Goal: Transaction & Acquisition: Register for event/course

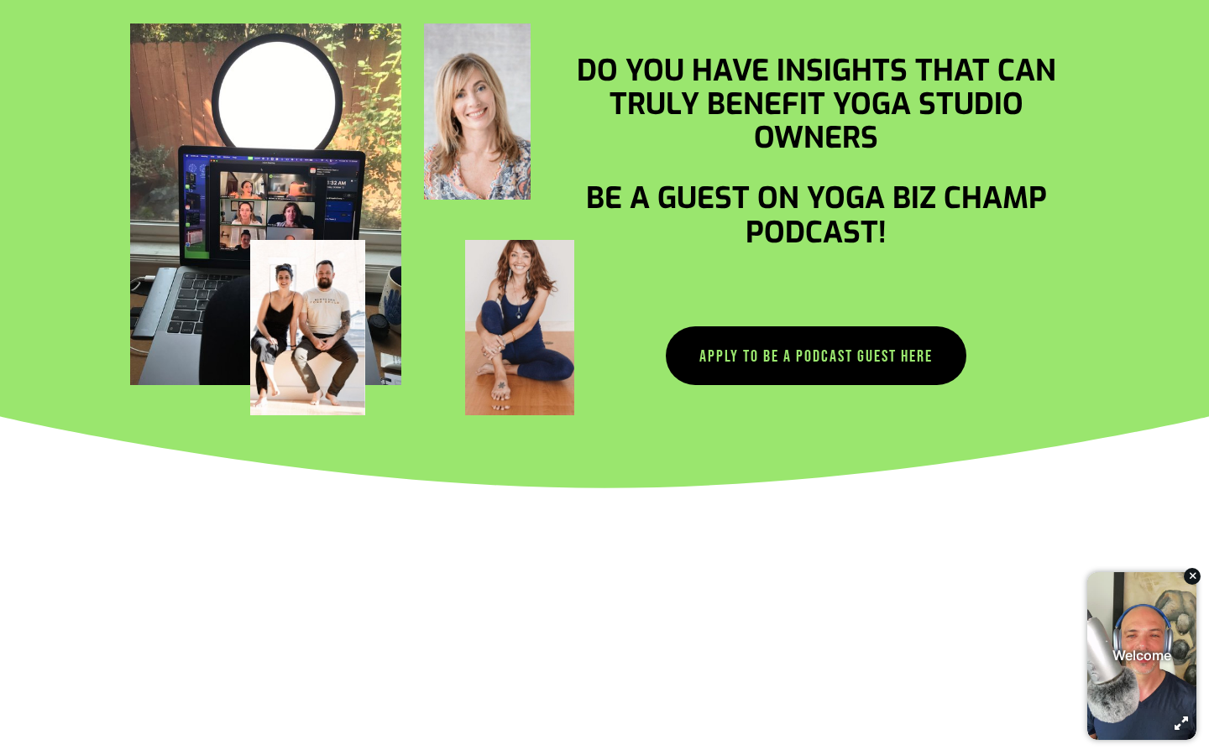
scroll to position [1879, 0]
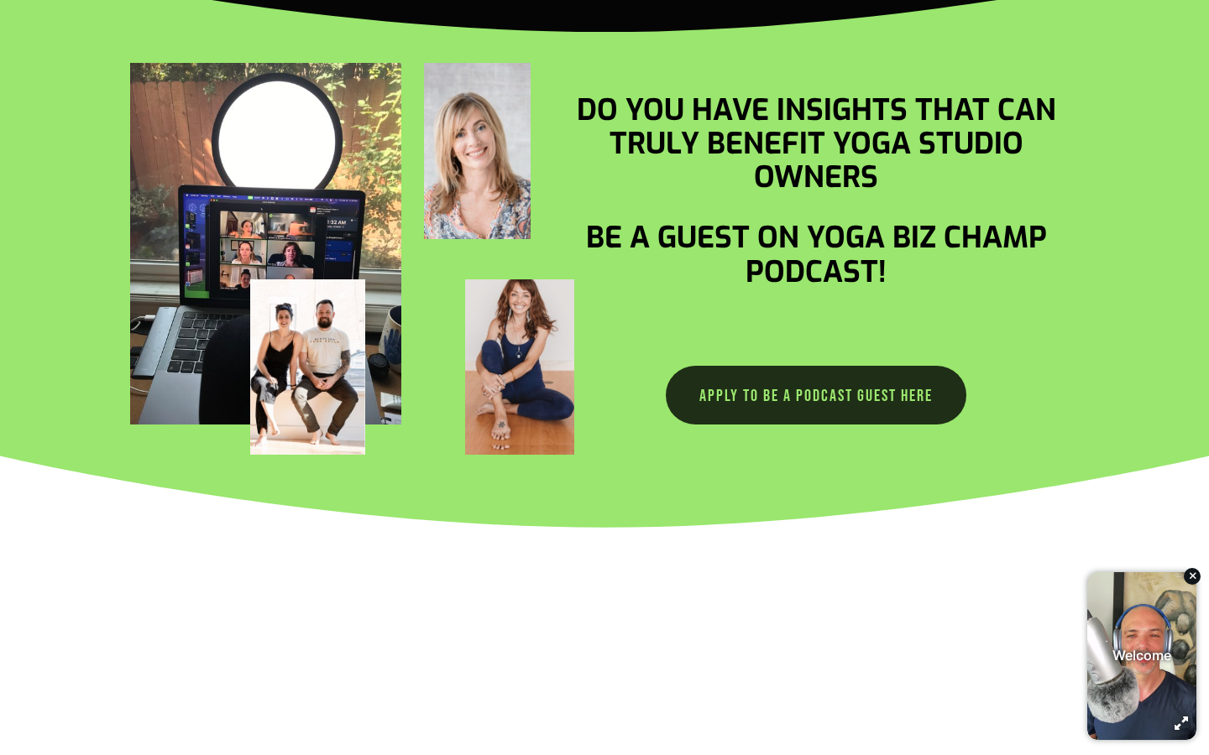
click at [749, 386] on link "Apply to be a podcast guest here" at bounding box center [816, 395] width 300 height 59
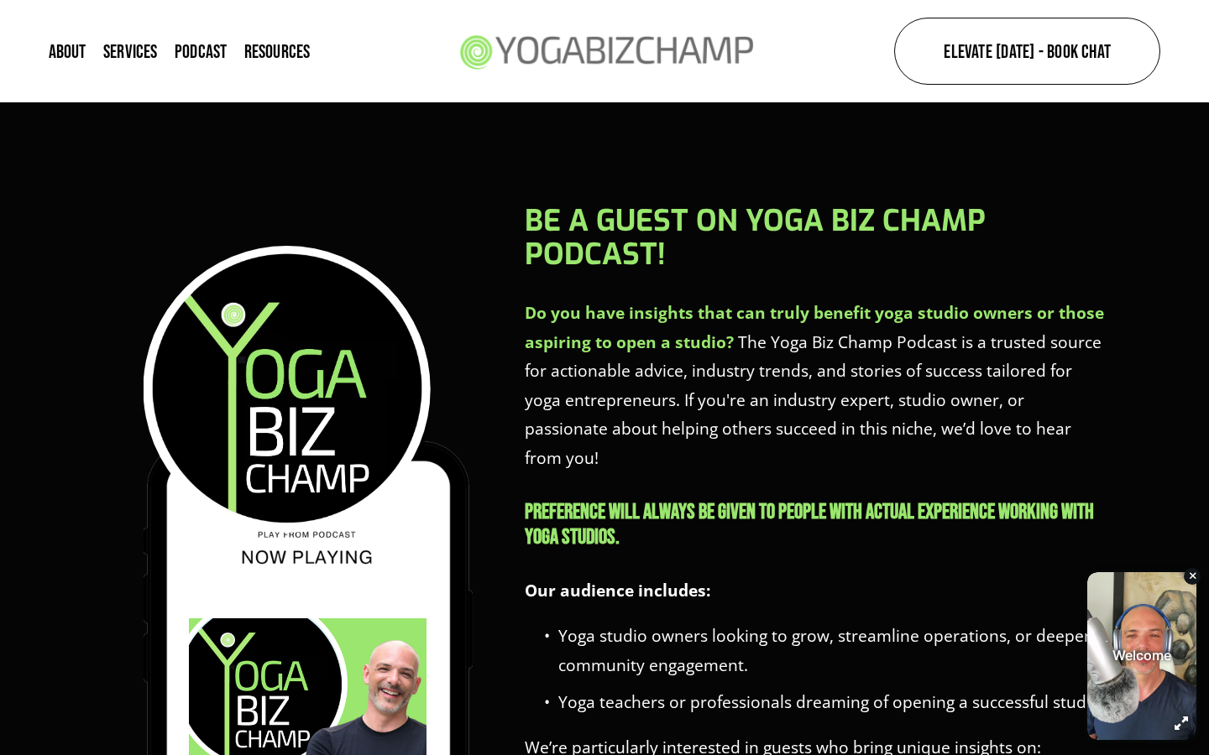
click at [586, 449] on div "Be a Guest on Yoga Biz Champ Podcast! Do you have insights that can truly benef…" at bounding box center [816, 690] width 583 height 970
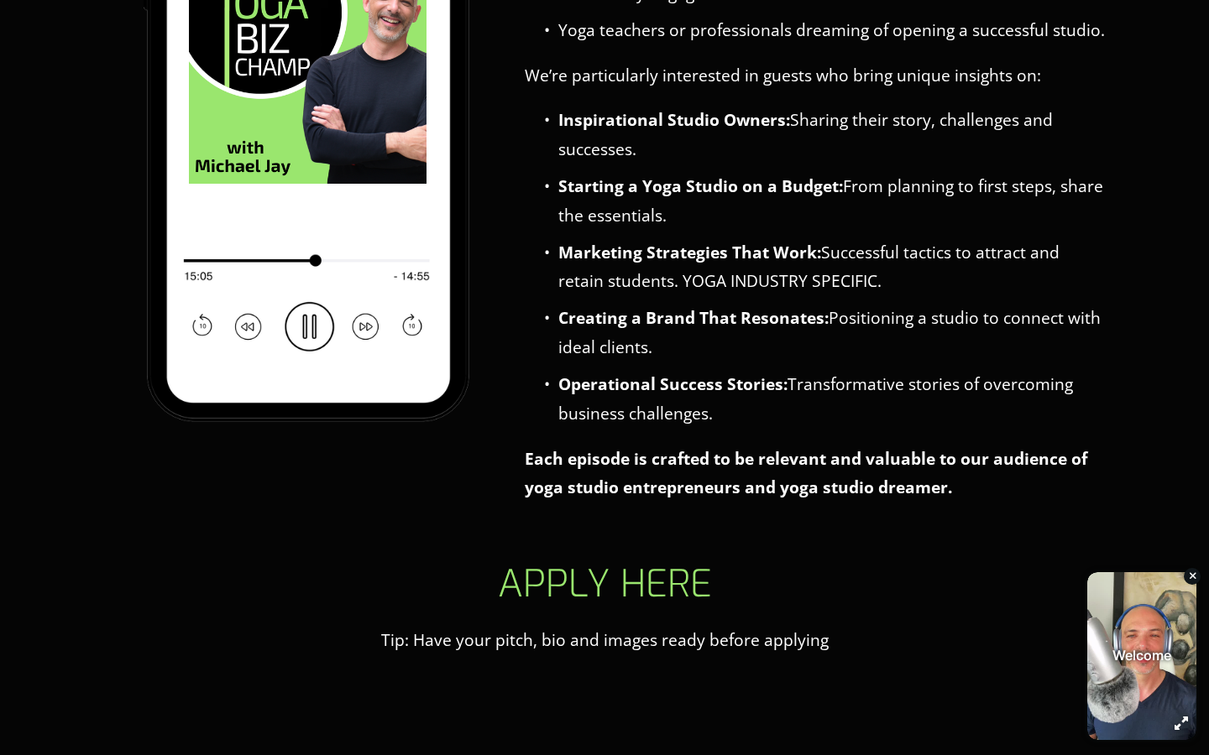
scroll to position [1039, 0]
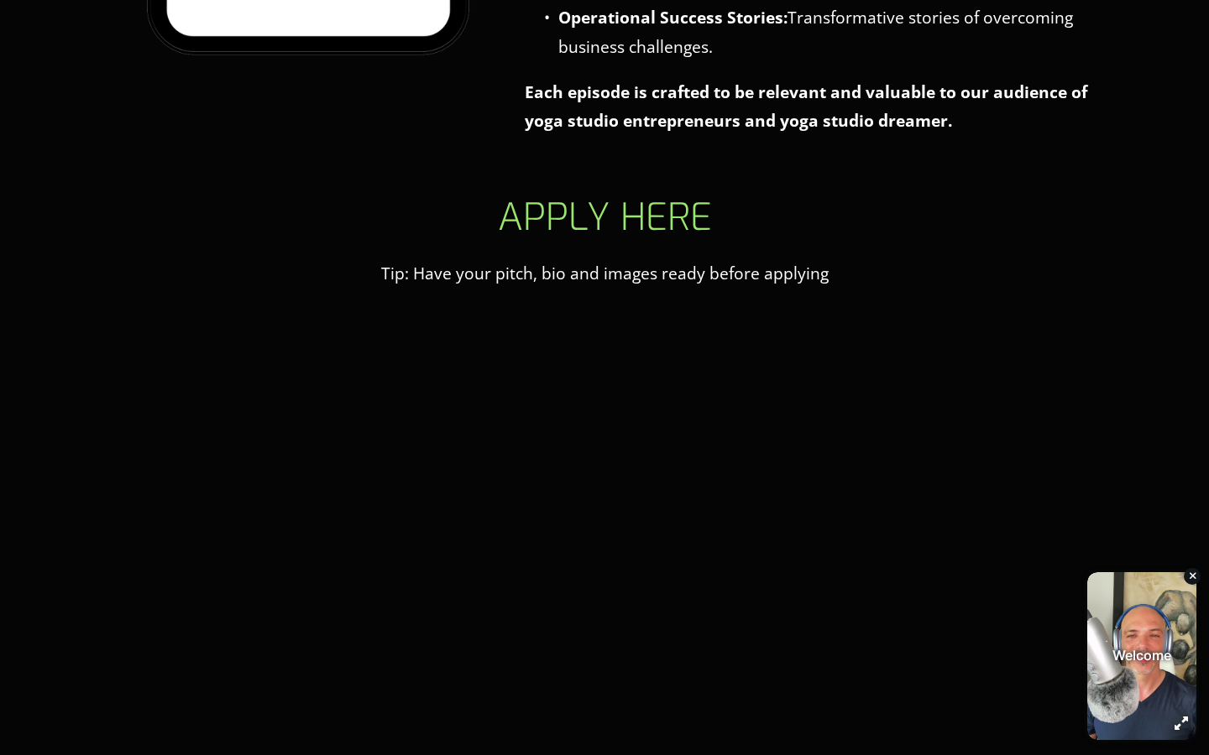
click at [744, 197] on h2 "apply here" at bounding box center [604, 218] width 499 height 42
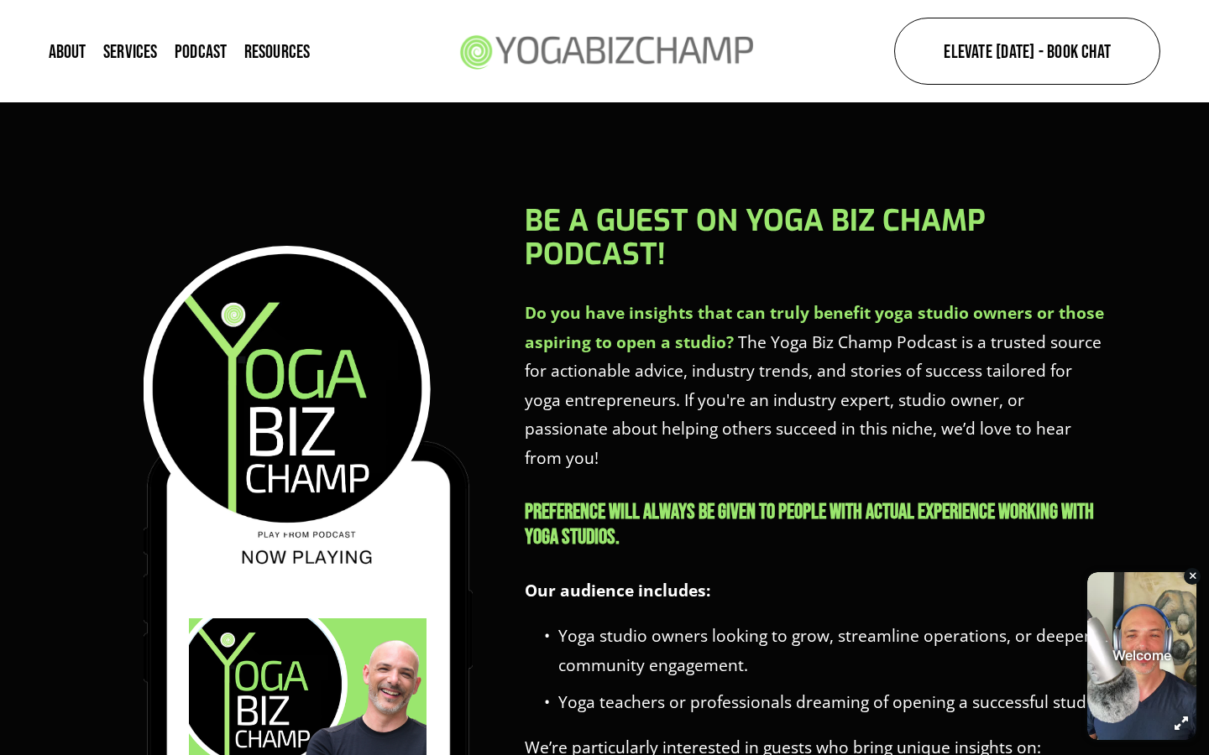
click at [68, 55] on link "About" at bounding box center [68, 50] width 38 height 23
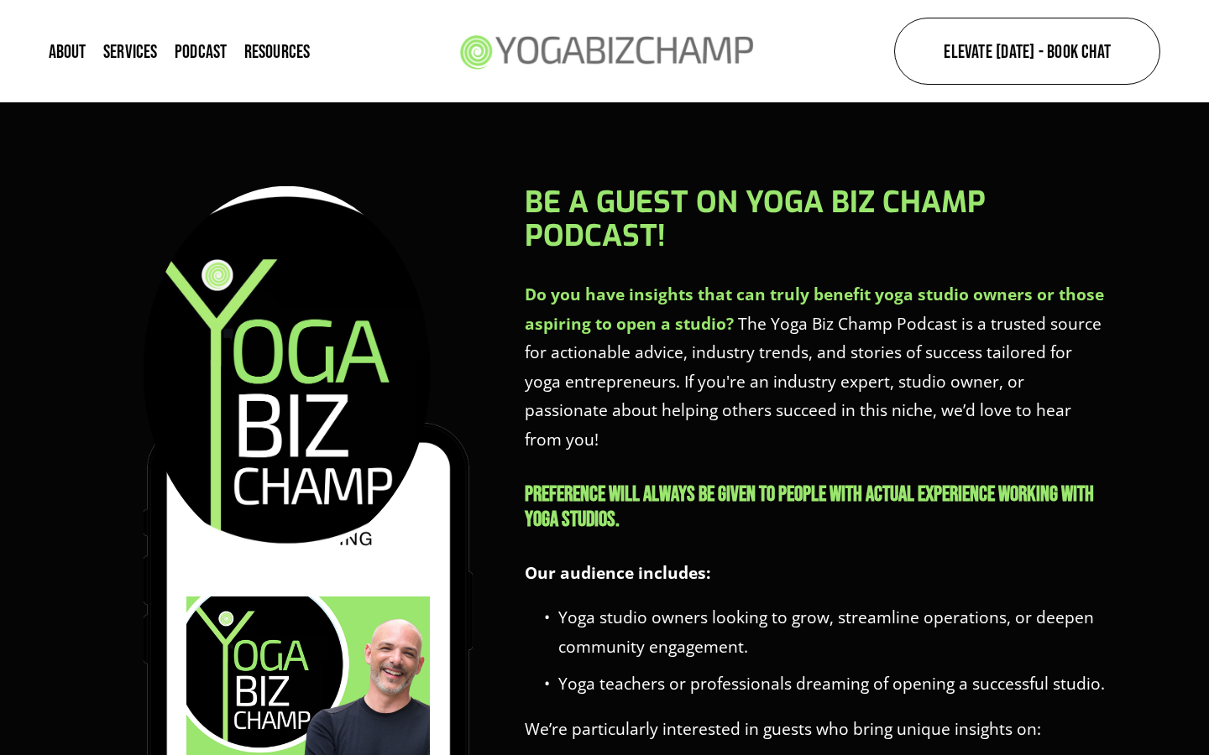
scroll to position [1039, 0]
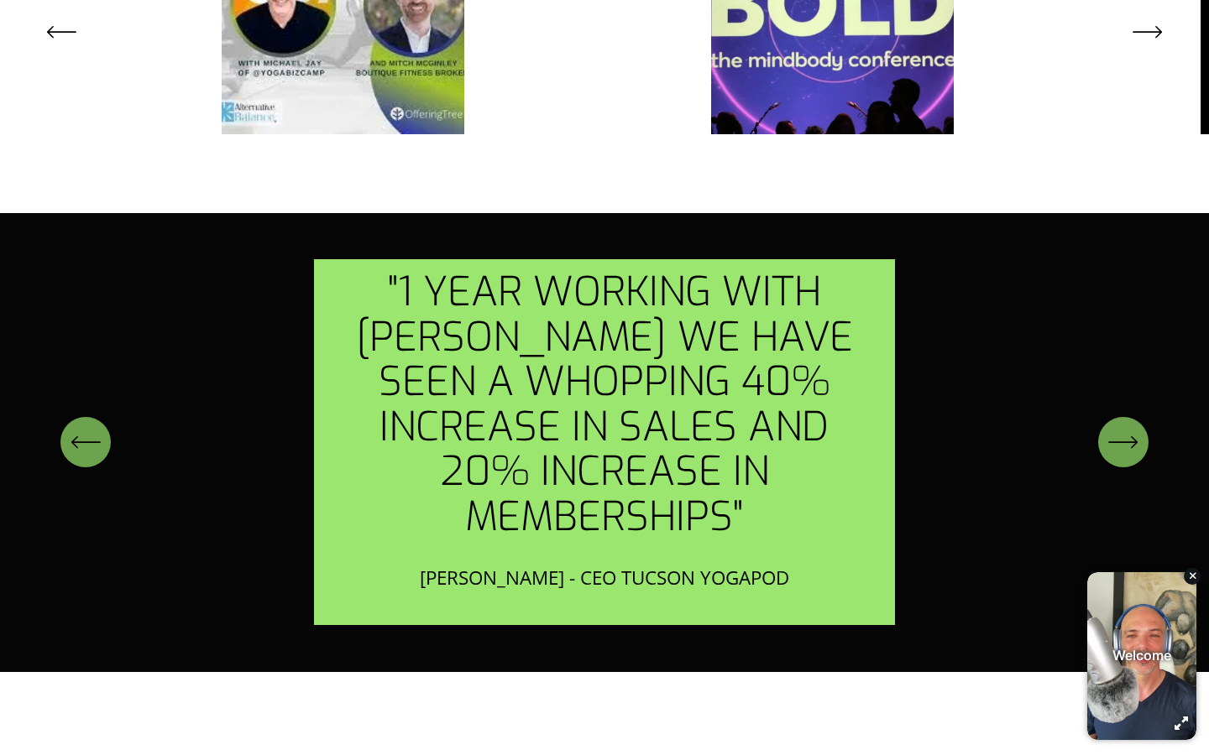
scroll to position [3722, 0]
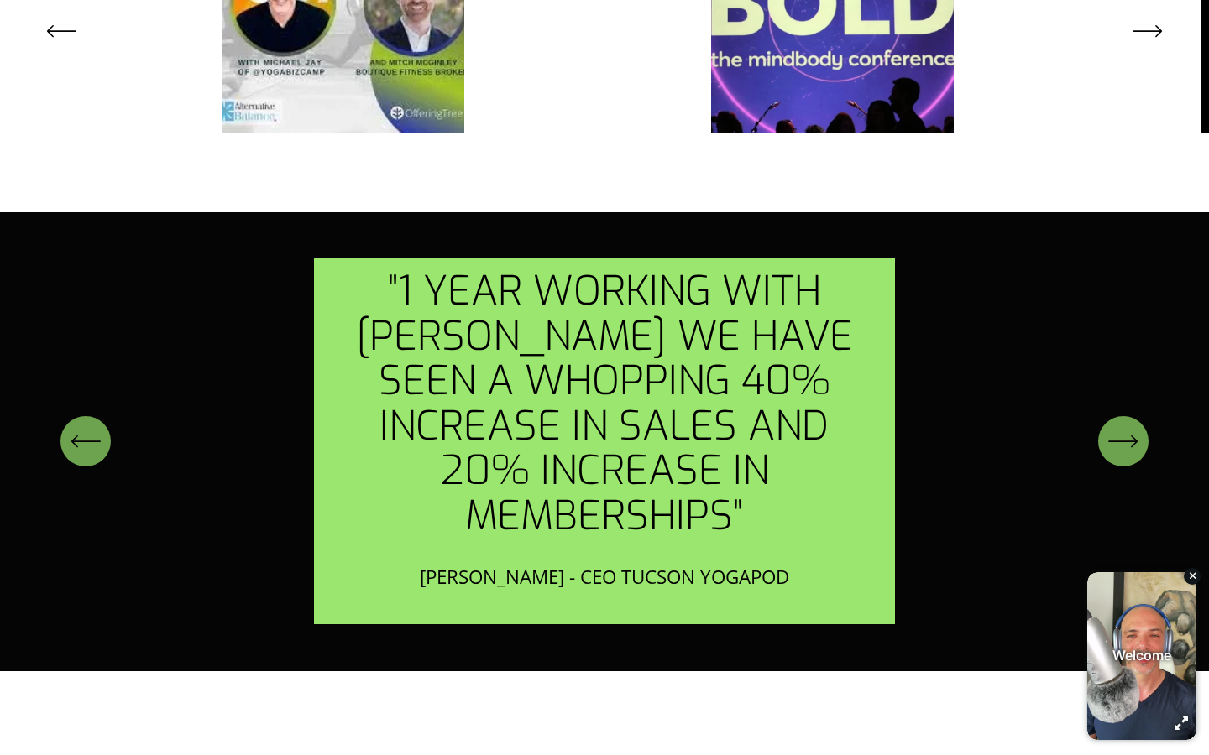
click at [1131, 416] on div "\a \a \a Next\a \a" at bounding box center [1123, 441] width 50 height 50
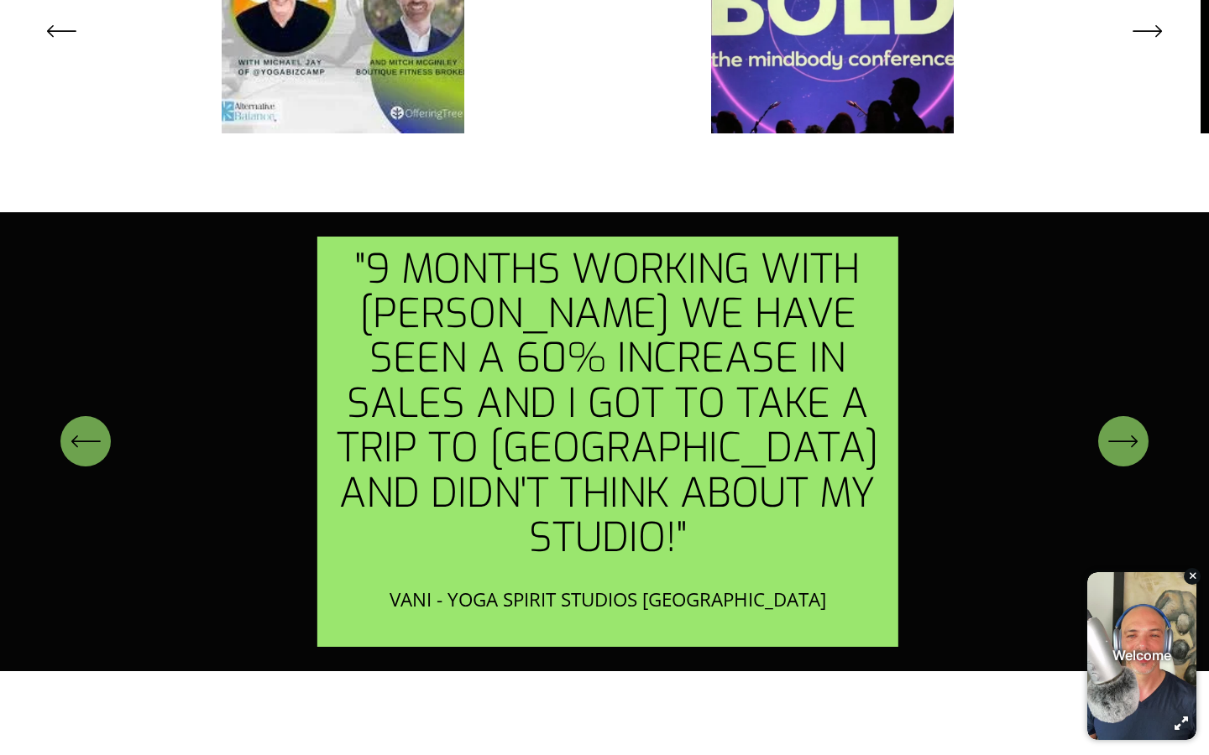
click at [1131, 416] on div "\a \a \a Next\a \a" at bounding box center [1123, 441] width 50 height 50
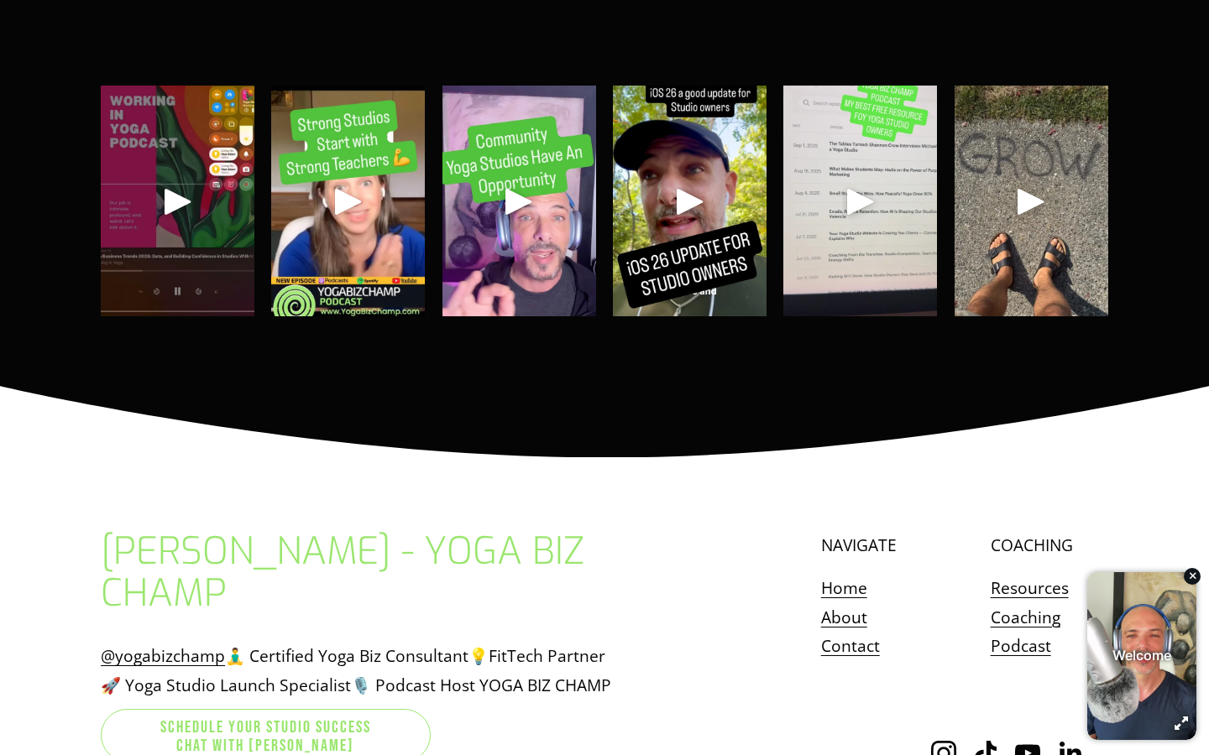
scroll to position [8642, 0]
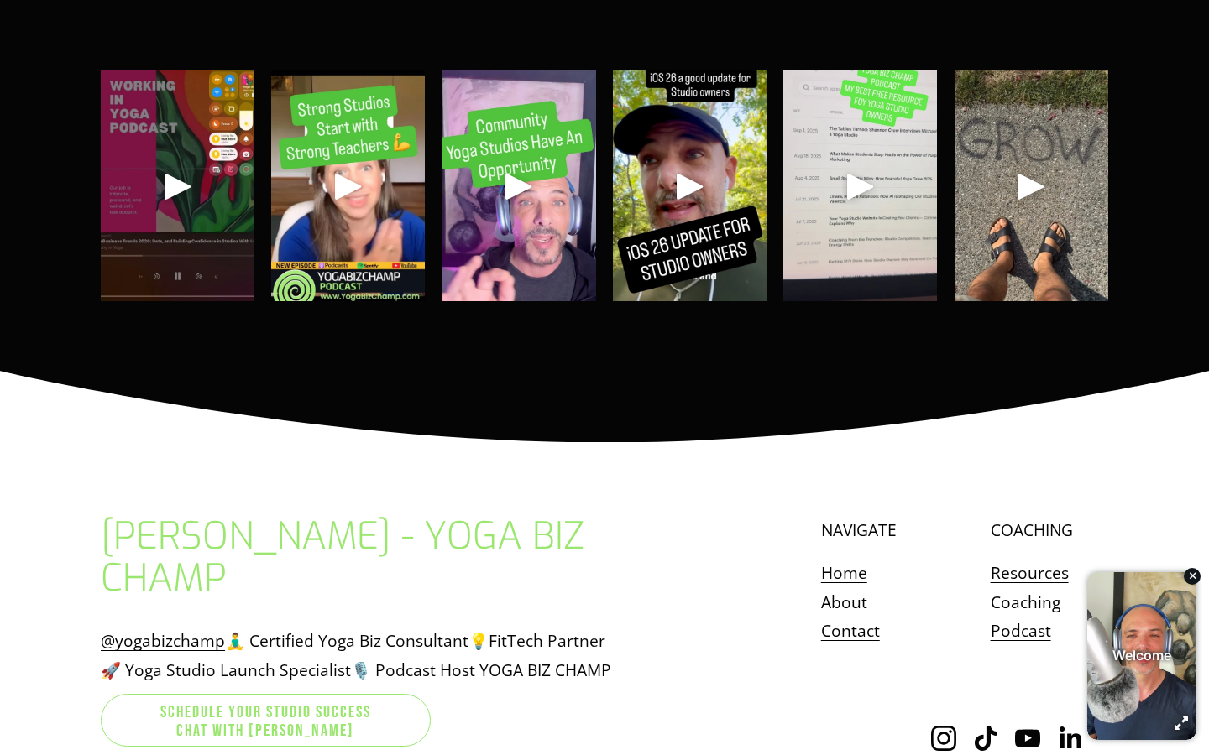
click at [844, 617] on link "Contact" at bounding box center [850, 631] width 59 height 29
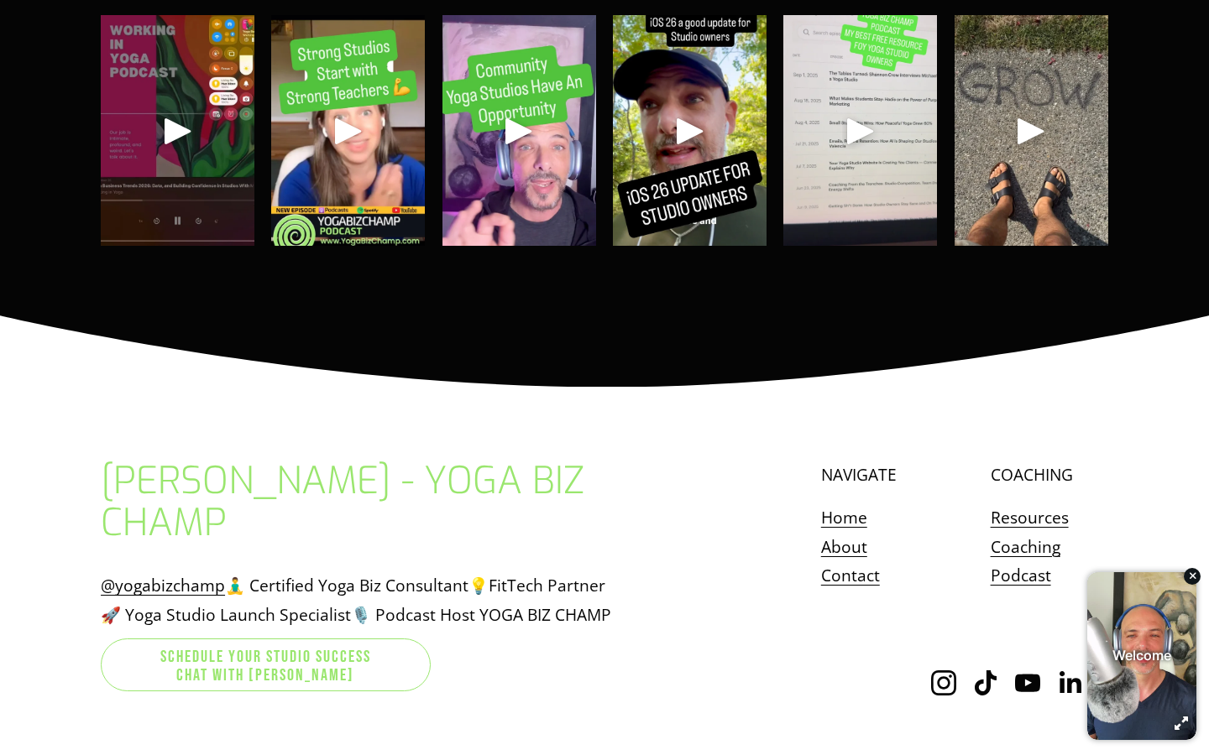
scroll to position [8720, 0]
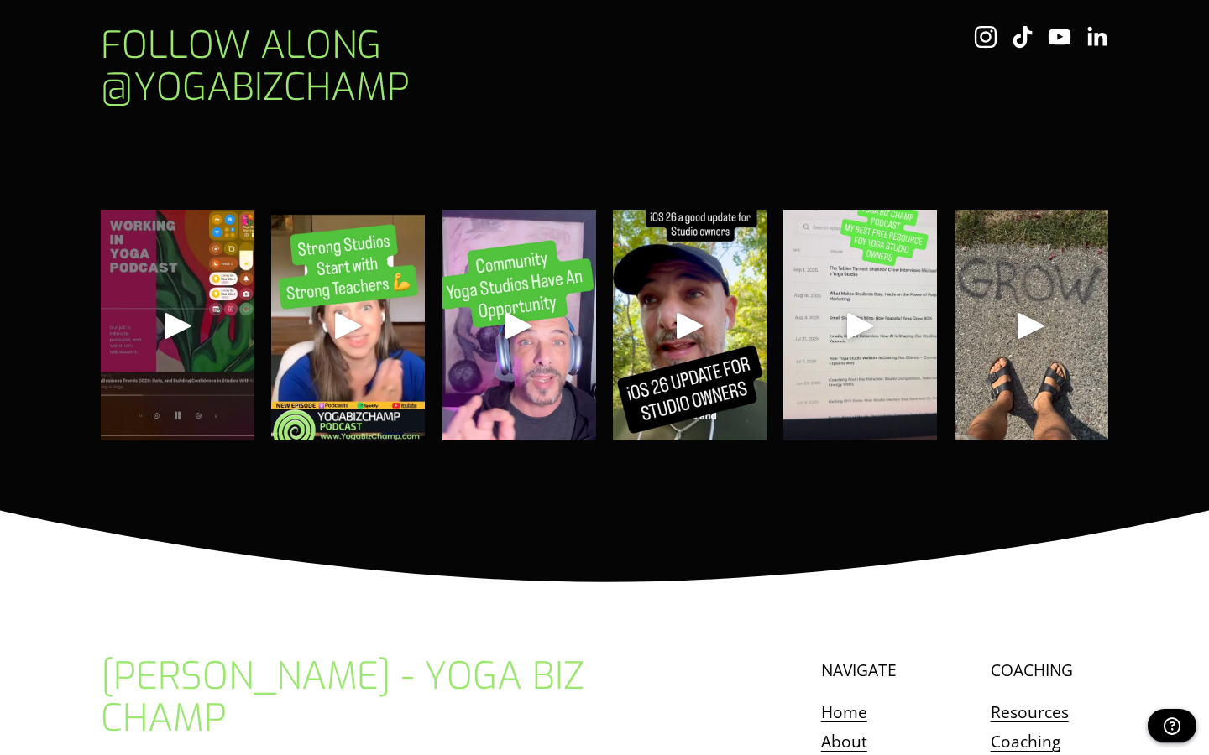
scroll to position [4370, 0]
